Goal: Complete application form

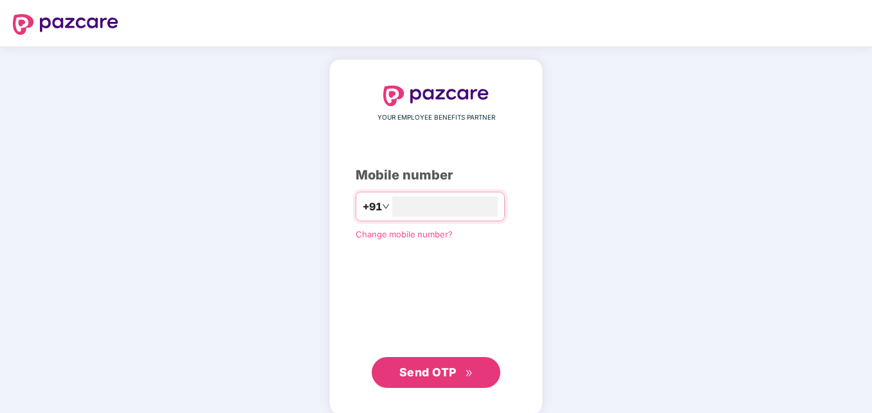
type input "**********"
click at [419, 378] on span "Send OTP" at bounding box center [436, 371] width 74 height 18
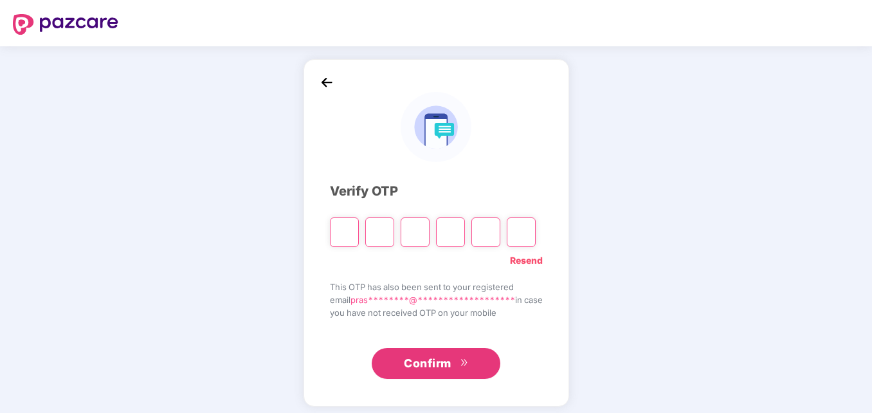
type input "*"
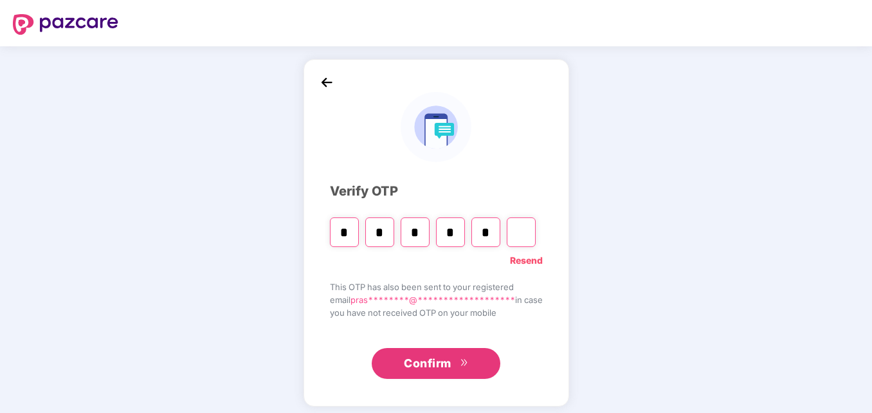
type input "*"
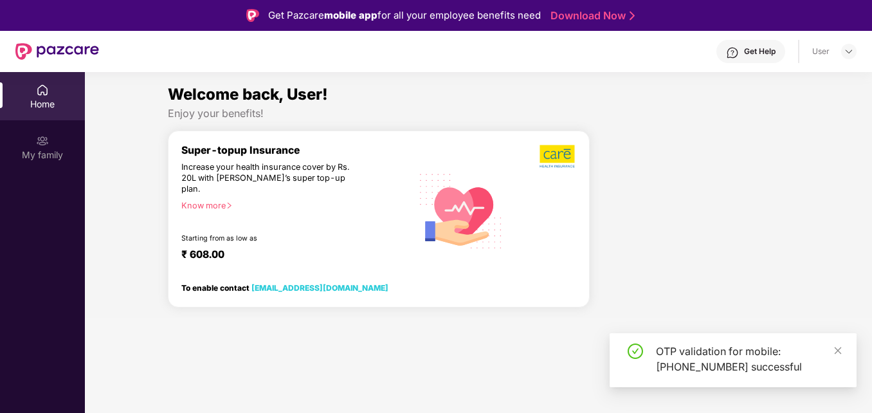
click at [449, 358] on section "Welcome back, User! Enjoy your benefits! Super-topup Insurance Increase your he…" at bounding box center [478, 278] width 787 height 413
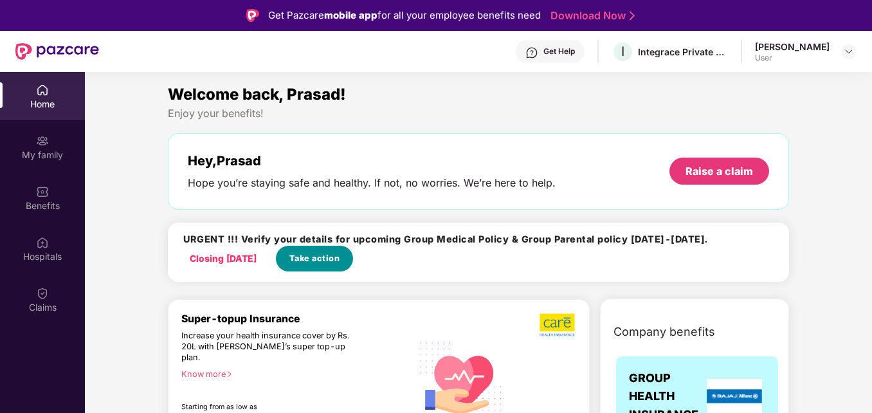
click at [335, 259] on span "Take action" at bounding box center [314, 258] width 51 height 13
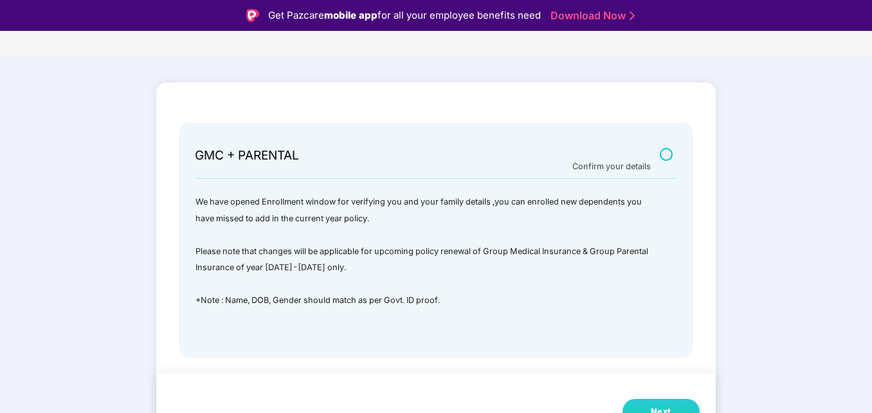
scroll to position [31, 0]
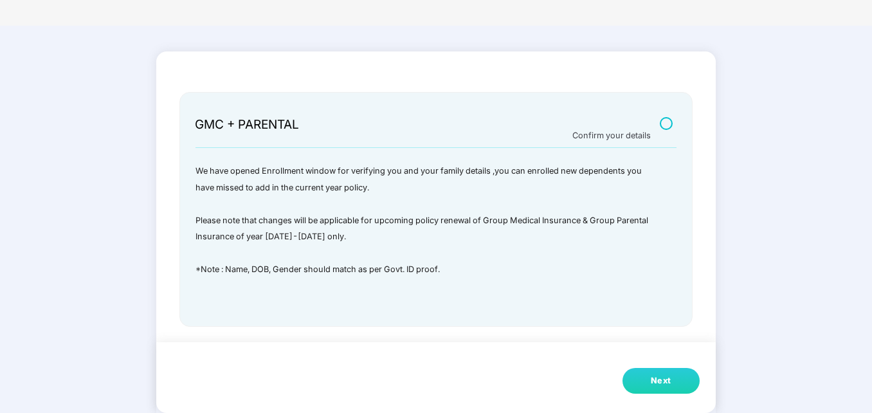
click at [646, 380] on button "Next" at bounding box center [661, 381] width 77 height 26
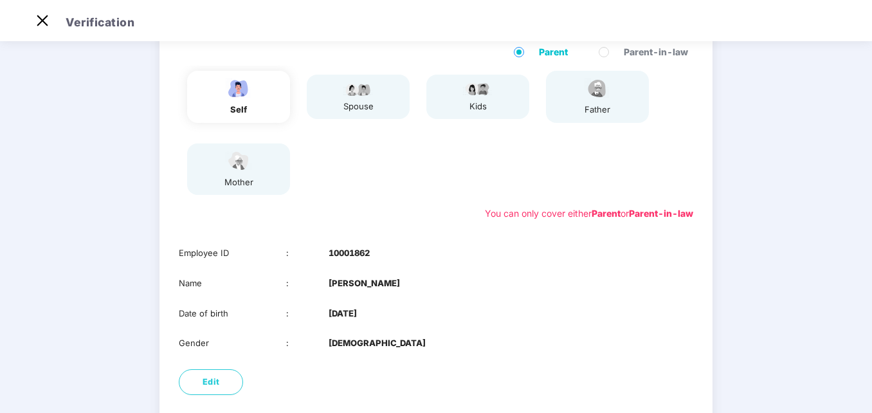
scroll to position [109, 0]
click at [250, 105] on div "self" at bounding box center [239, 111] width 32 height 14
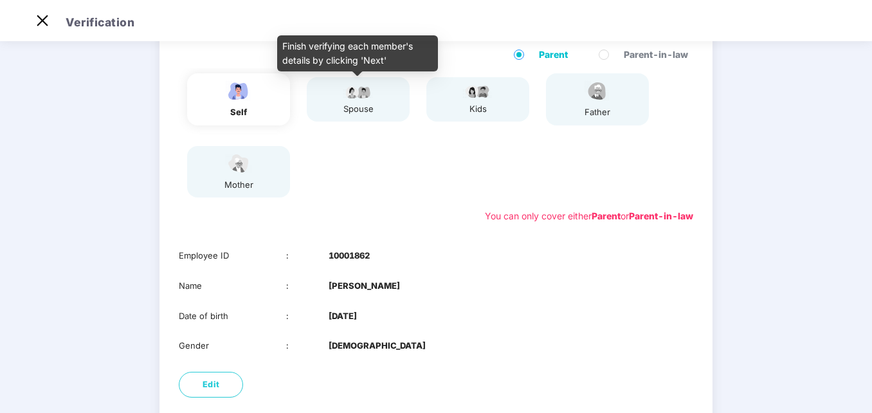
click at [366, 104] on div "spouse" at bounding box center [358, 109] width 32 height 14
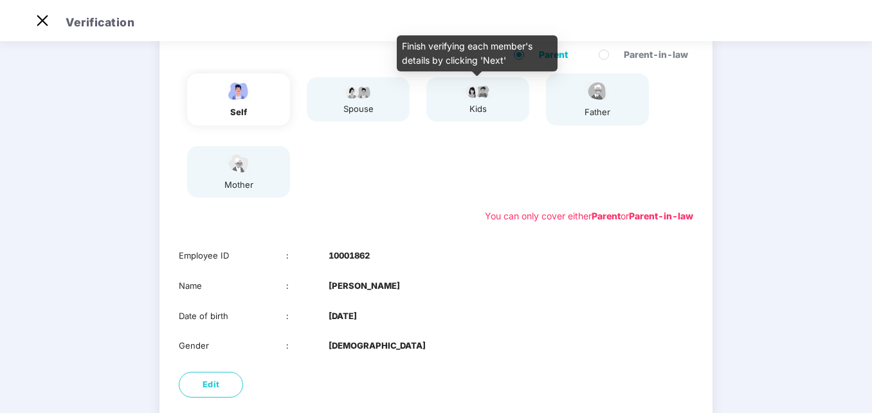
click at [491, 108] on div "kids" at bounding box center [478, 109] width 32 height 14
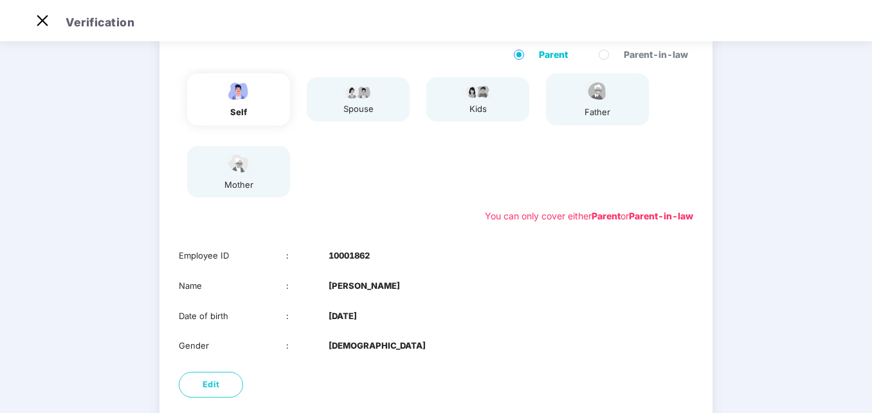
click at [557, 111] on div "father" at bounding box center [597, 99] width 103 height 52
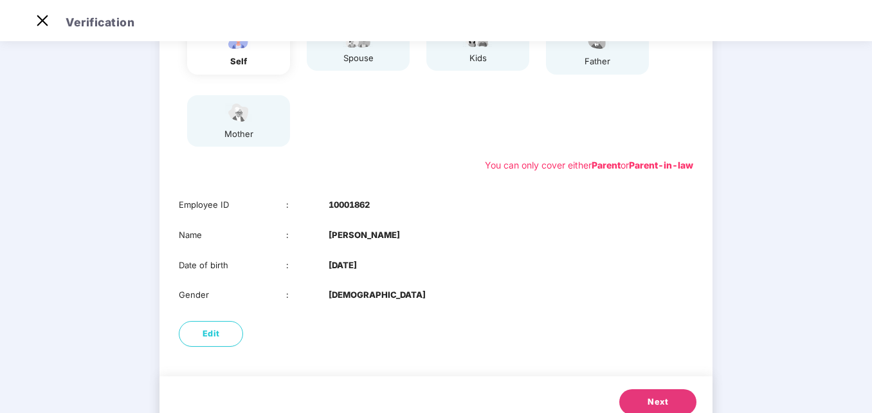
scroll to position [160, 0]
click at [644, 402] on button "Next" at bounding box center [657, 401] width 77 height 26
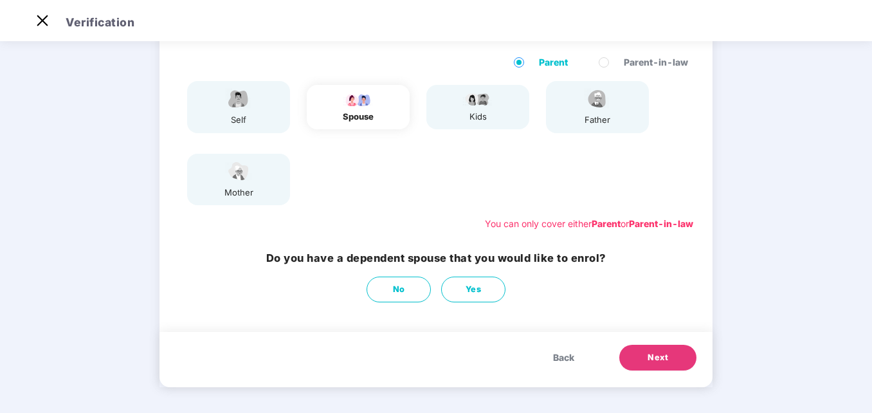
scroll to position [100, 0]
click at [394, 287] on span "No" at bounding box center [399, 289] width 12 height 13
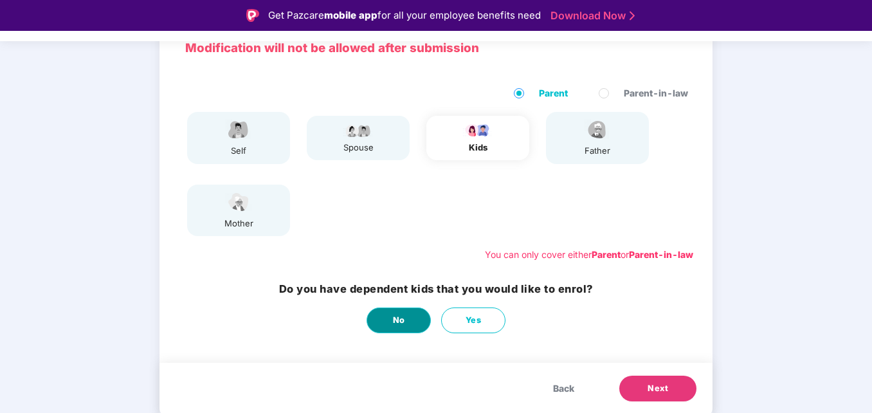
click at [412, 318] on button "No" at bounding box center [399, 320] width 64 height 26
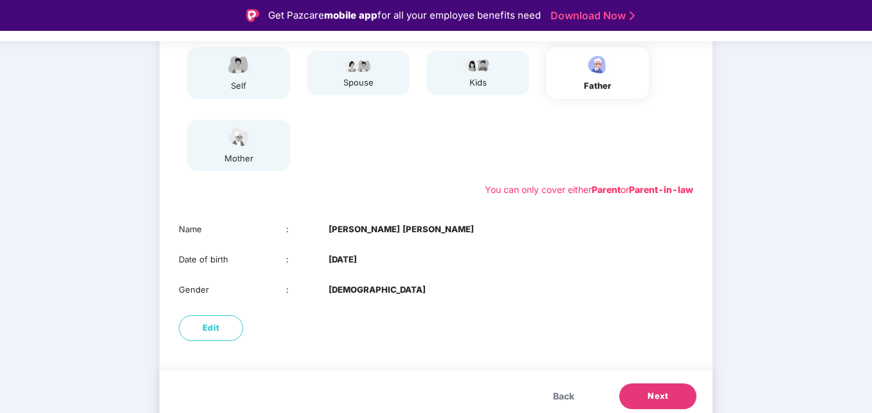
scroll to position [173, 0]
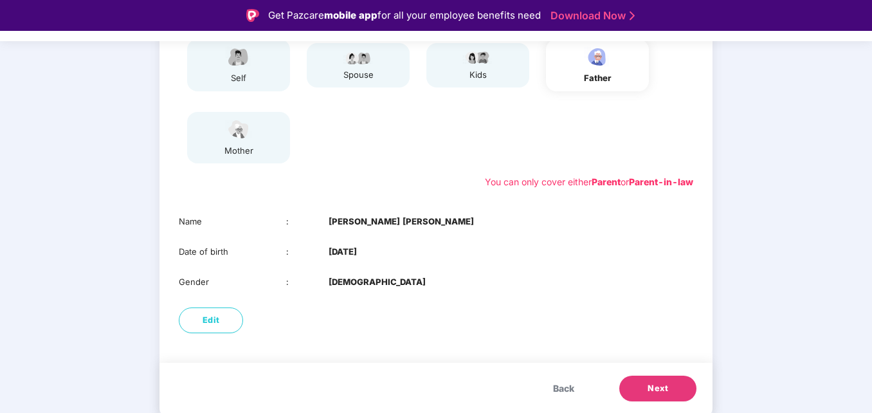
click at [653, 387] on span "Next" at bounding box center [658, 388] width 21 height 13
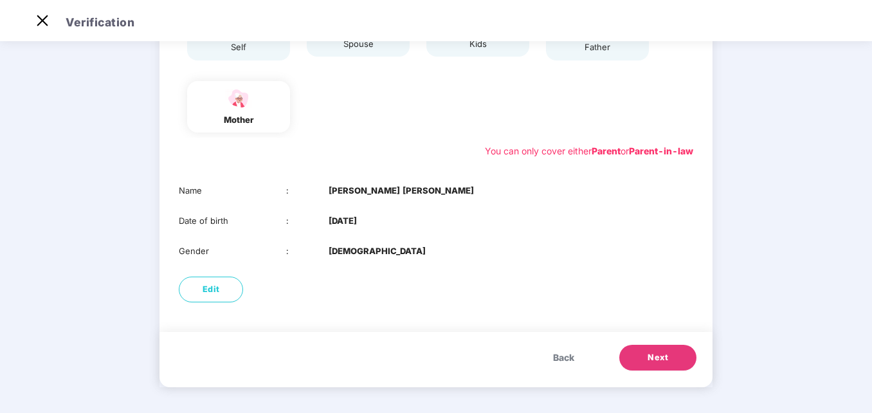
drag, startPoint x: 655, startPoint y: 361, endPoint x: 651, endPoint y: 300, distance: 61.2
click at [651, 300] on div "Modification will not be allowed after submission Parent Parent-in-law self spo…" at bounding box center [436, 153] width 553 height 468
click at [563, 360] on span "Back" at bounding box center [563, 358] width 21 height 14
click at [649, 360] on span "Next" at bounding box center [658, 357] width 21 height 13
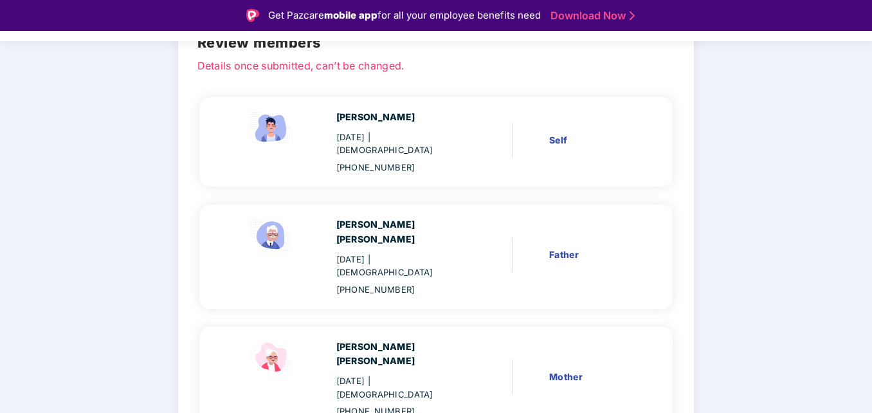
scroll to position [131, 0]
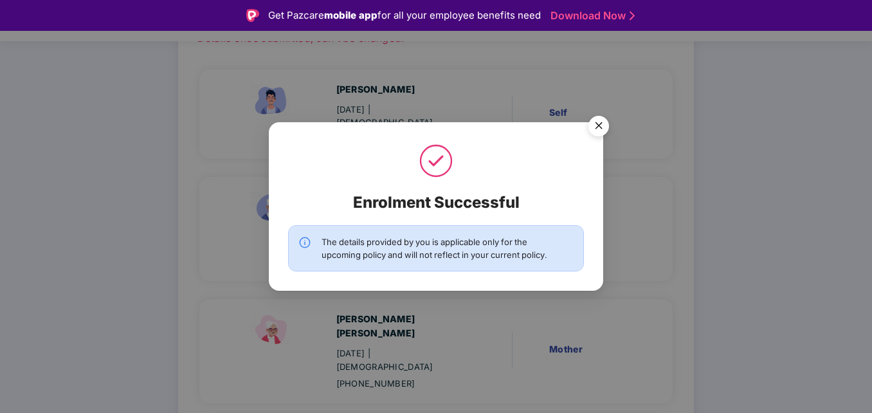
click at [419, 253] on div "The details provided by you is applicable only for the upcoming policy and will…" at bounding box center [437, 248] width 230 height 26
click at [598, 129] on img "Close" at bounding box center [599, 128] width 36 height 36
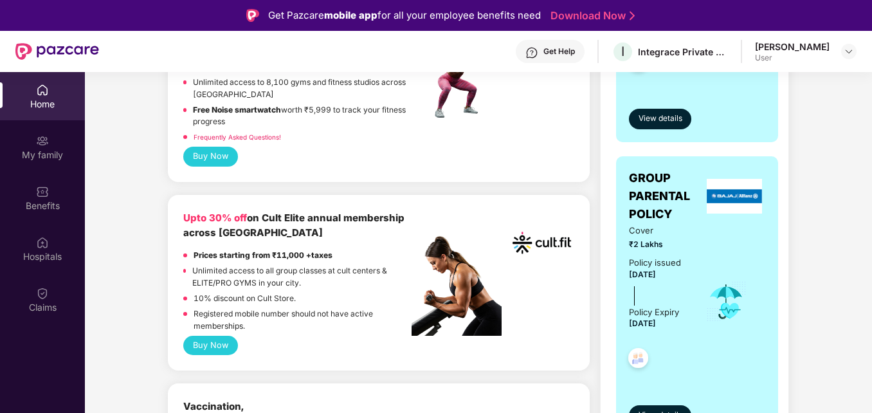
scroll to position [540, 0]
click at [204, 335] on button "Buy Now" at bounding box center [210, 344] width 54 height 19
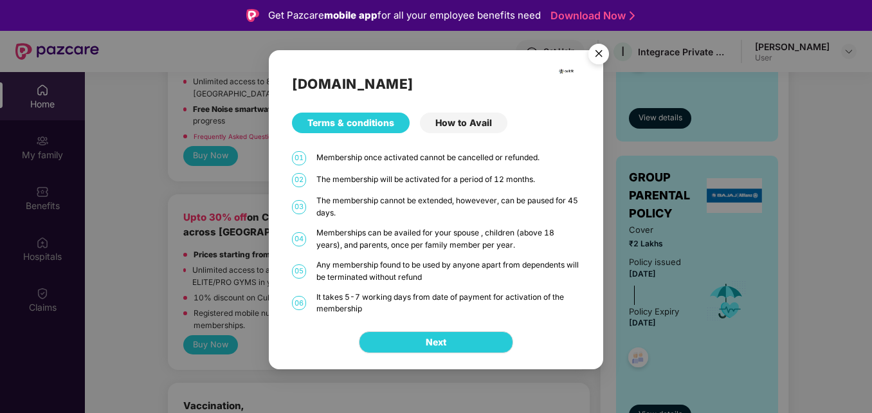
scroll to position [72, 0]
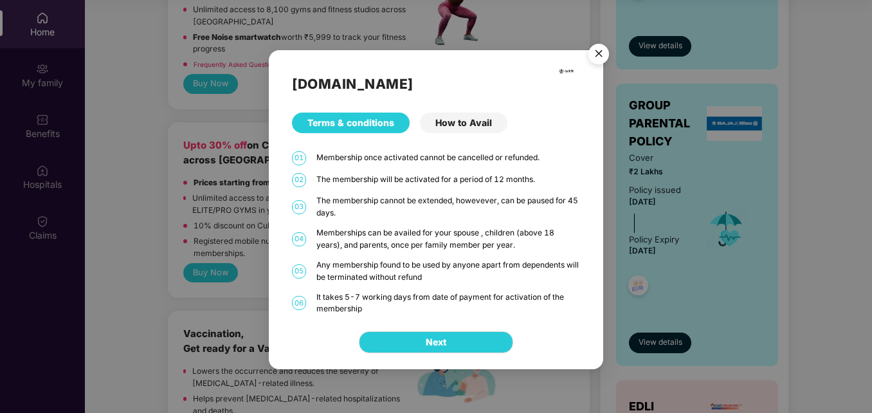
click at [598, 57] on img "Close" at bounding box center [599, 56] width 36 height 36
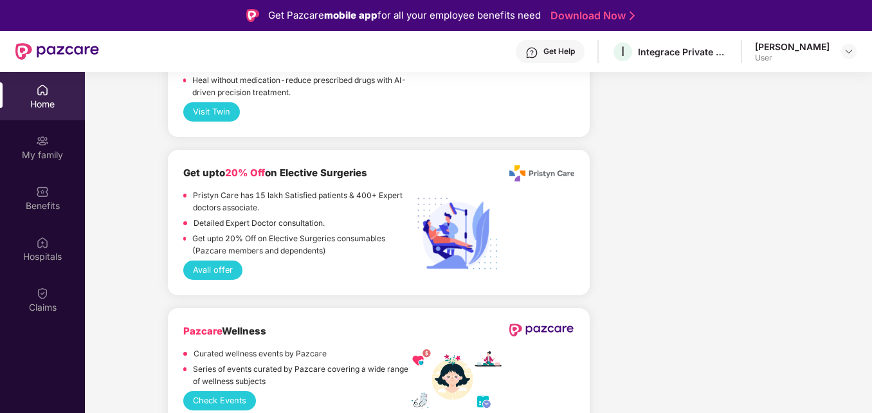
scroll to position [1820, 0]
click at [852, 53] on img at bounding box center [849, 51] width 10 height 10
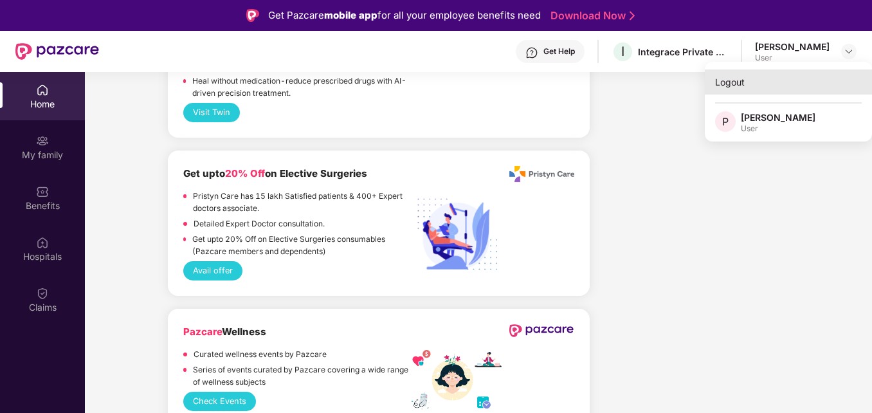
click at [757, 82] on div "Logout" at bounding box center [788, 81] width 167 height 25
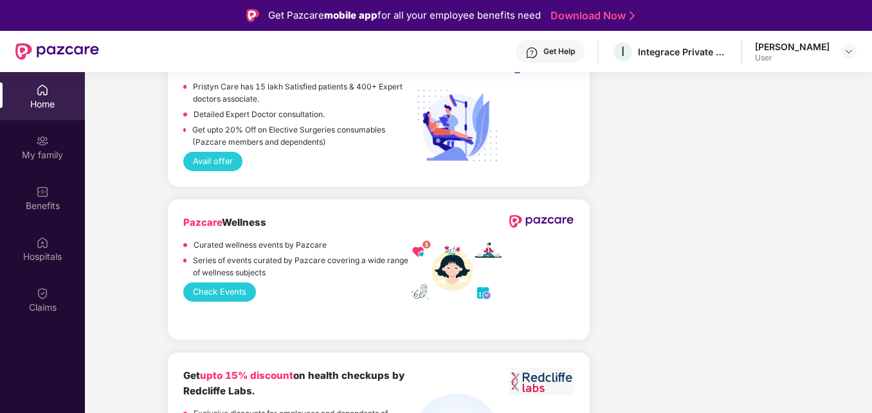
scroll to position [1711, 0]
